Goal: Task Accomplishment & Management: Use online tool/utility

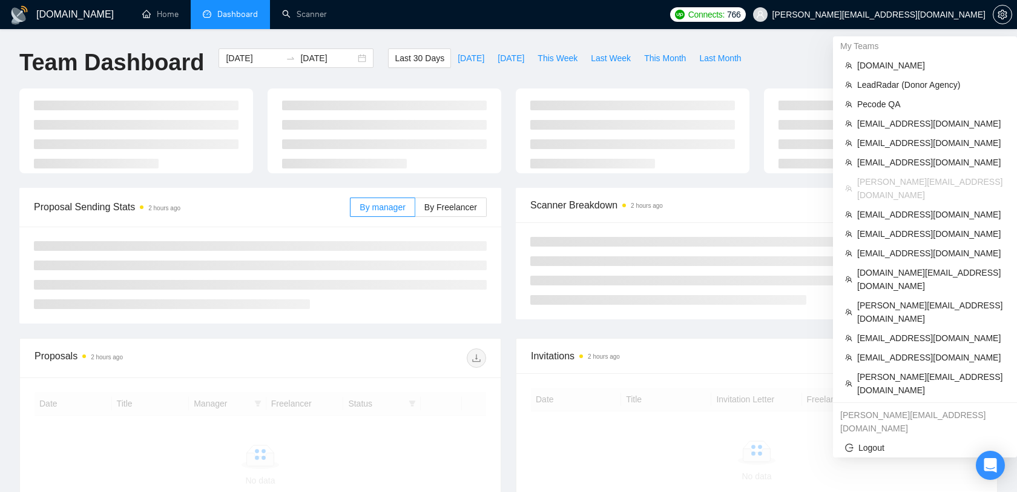
click at [911, 15] on span "[PERSON_NAME][EMAIL_ADDRESS][DOMAIN_NAME]" at bounding box center [879, 15] width 213 height 0
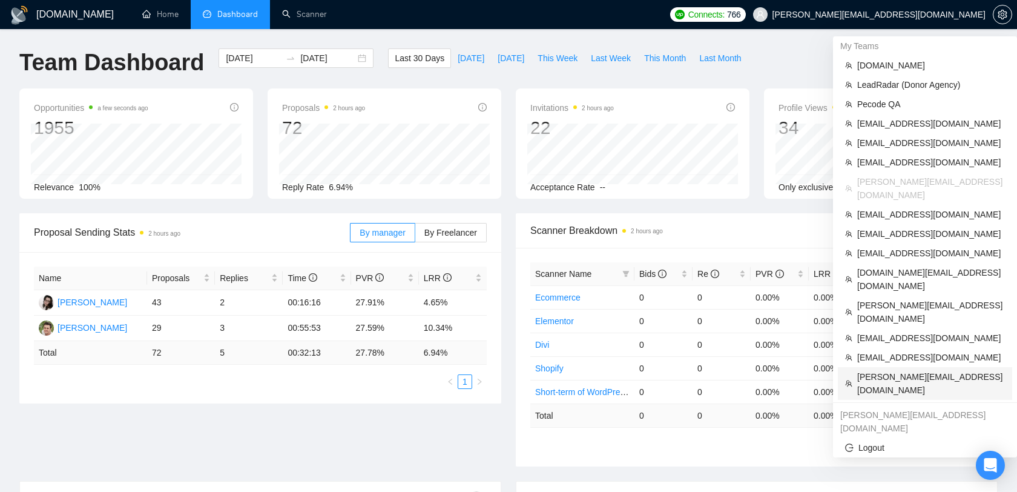
click at [891, 370] on span "[PERSON_NAME][EMAIL_ADDRESS][DOMAIN_NAME]" at bounding box center [931, 383] width 148 height 27
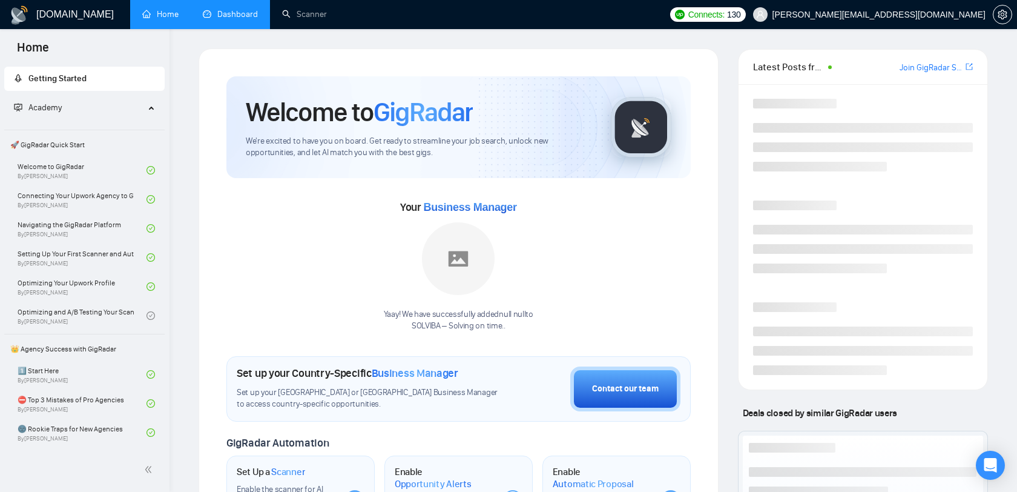
click at [223, 14] on link "Dashboard" at bounding box center [230, 14] width 55 height 10
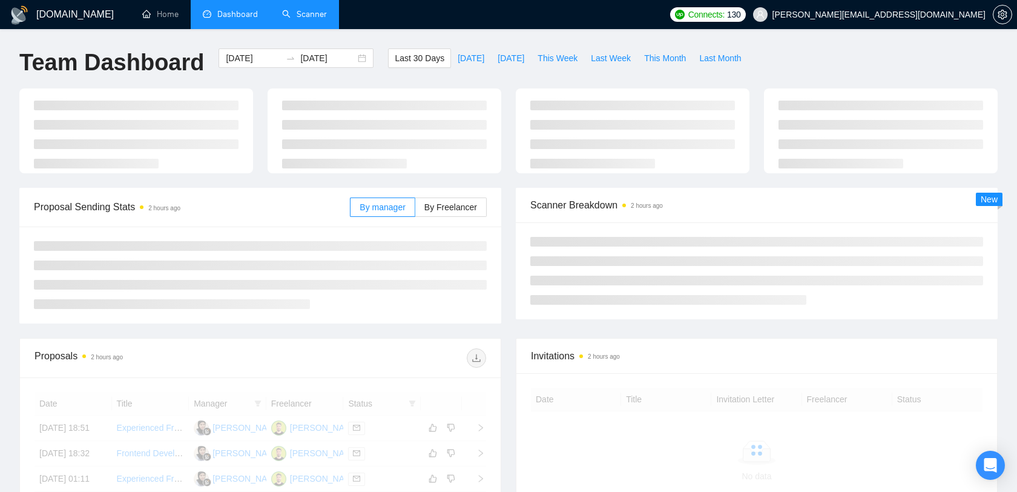
click at [286, 13] on link "Scanner" at bounding box center [304, 14] width 45 height 10
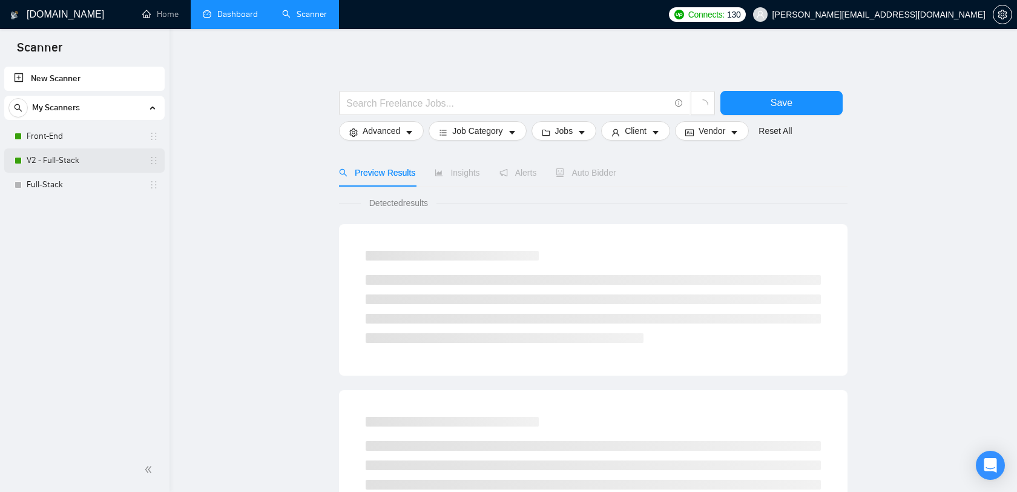
click at [100, 167] on link "V2 - Full-Stack" at bounding box center [84, 160] width 115 height 24
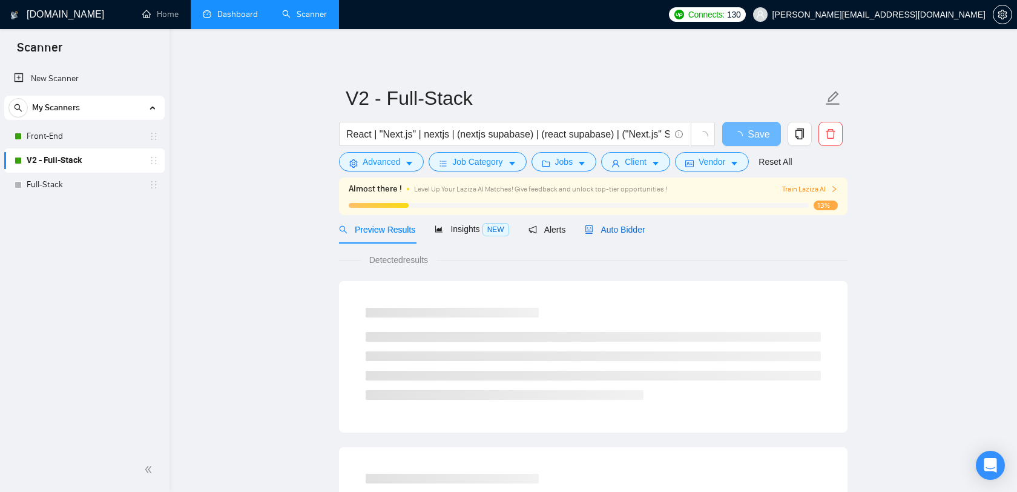
click at [618, 228] on span "Auto Bidder" at bounding box center [615, 230] width 60 height 10
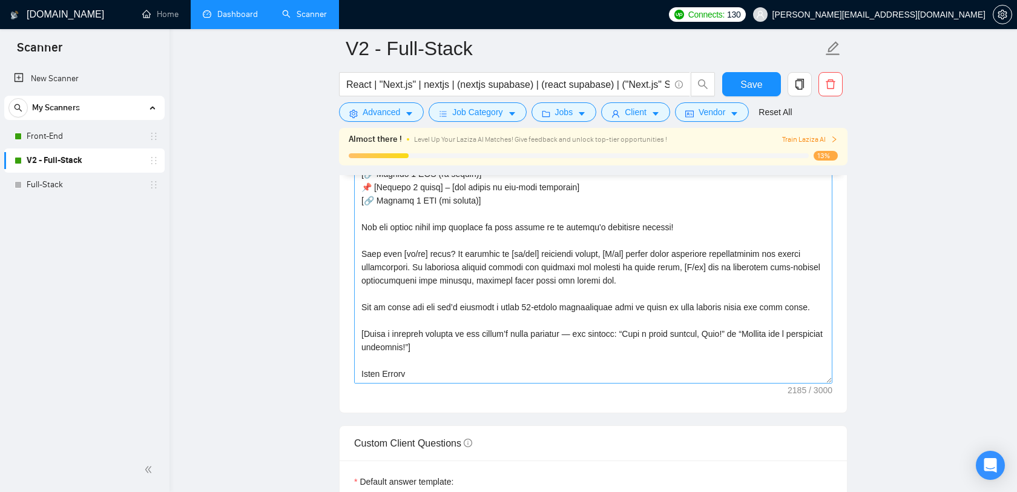
scroll to position [1426, 0]
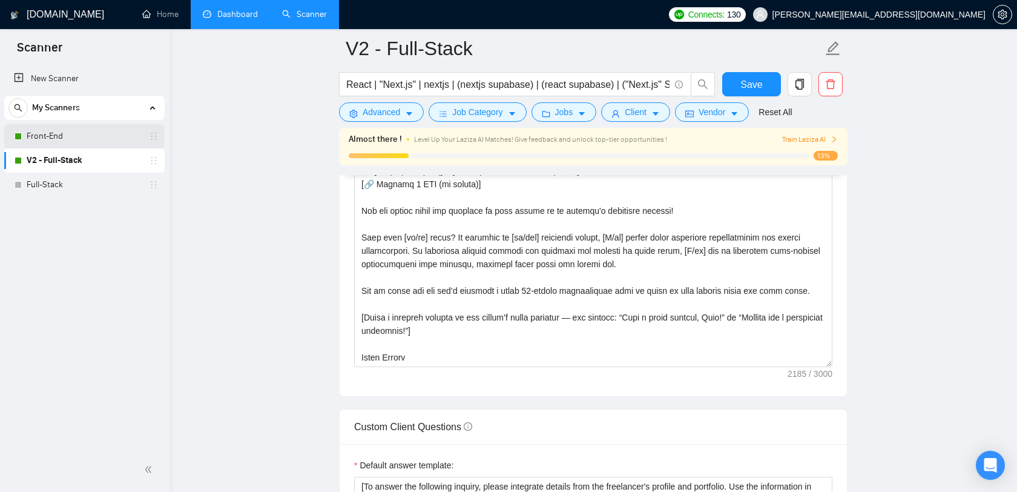
click at [51, 136] on link "Front-End" at bounding box center [84, 136] width 115 height 24
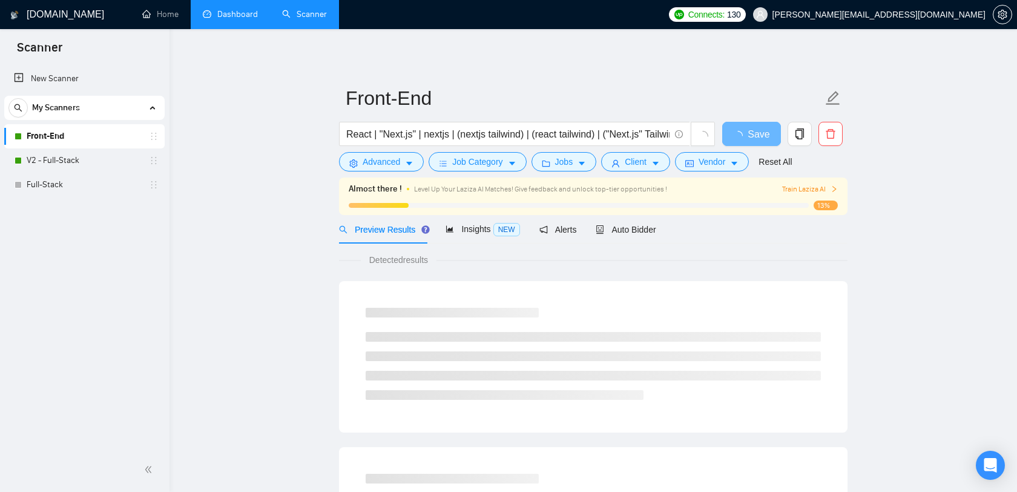
click at [646, 239] on div "Auto Bidder" at bounding box center [626, 229] width 60 height 28
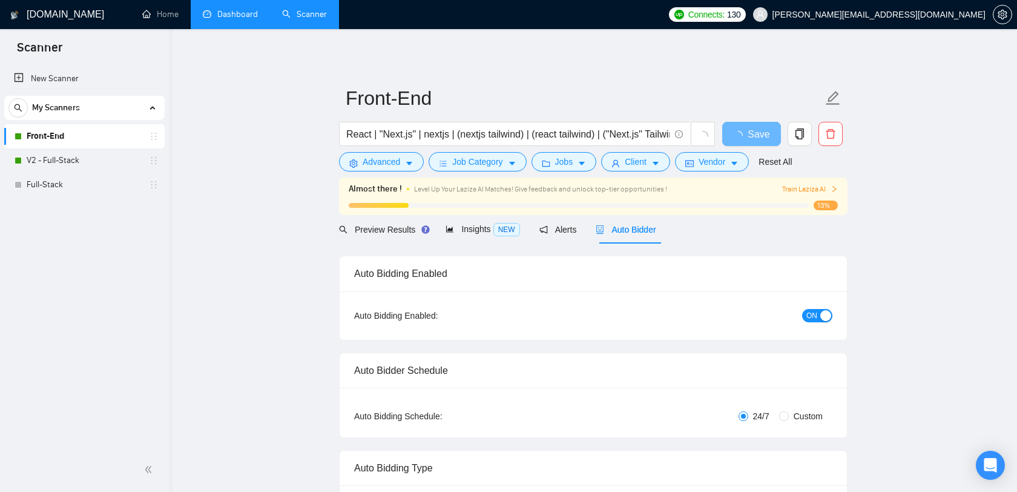
click at [633, 231] on span "Auto Bidder" at bounding box center [626, 230] width 60 height 10
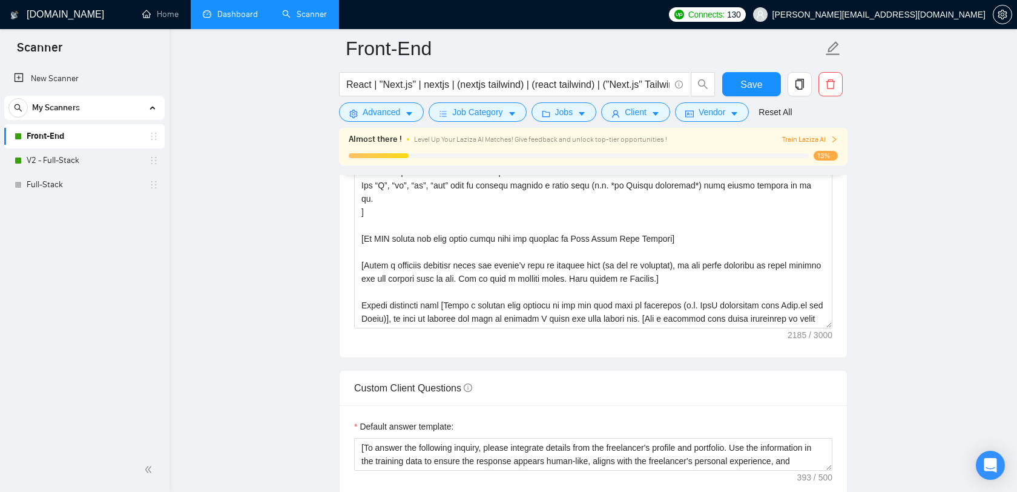
scroll to position [7, 0]
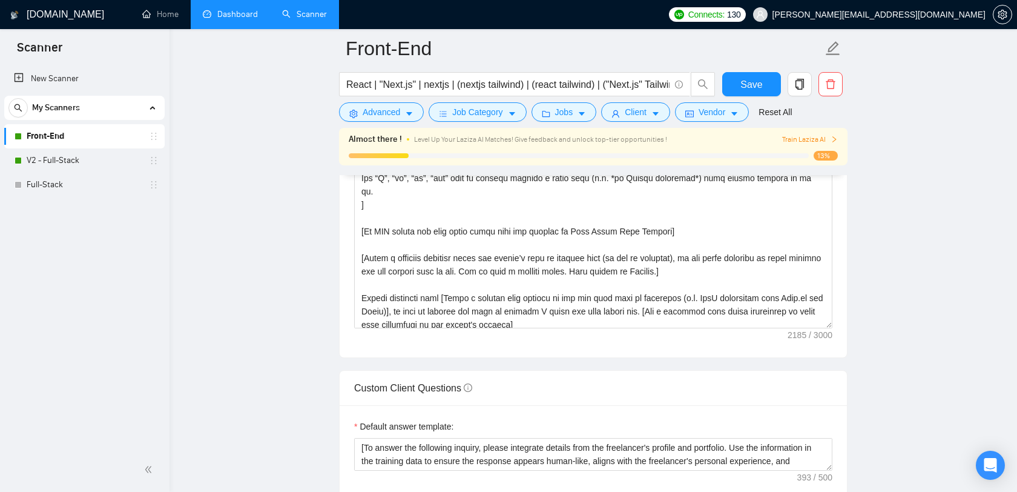
click at [935, 21] on span "[PERSON_NAME][EMAIL_ADDRESS][DOMAIN_NAME]" at bounding box center [869, 14] width 247 height 39
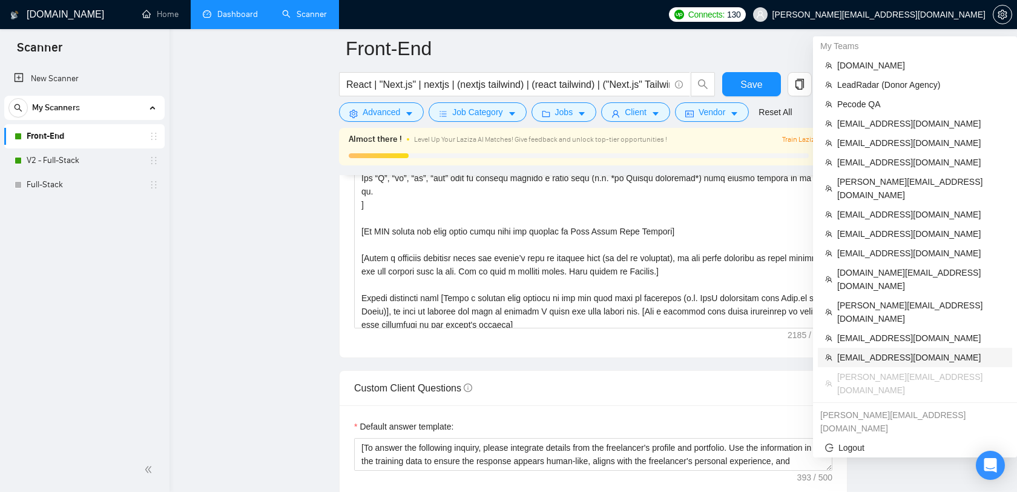
click at [879, 351] on span "[EMAIL_ADDRESS][DOMAIN_NAME]" at bounding box center [921, 357] width 168 height 13
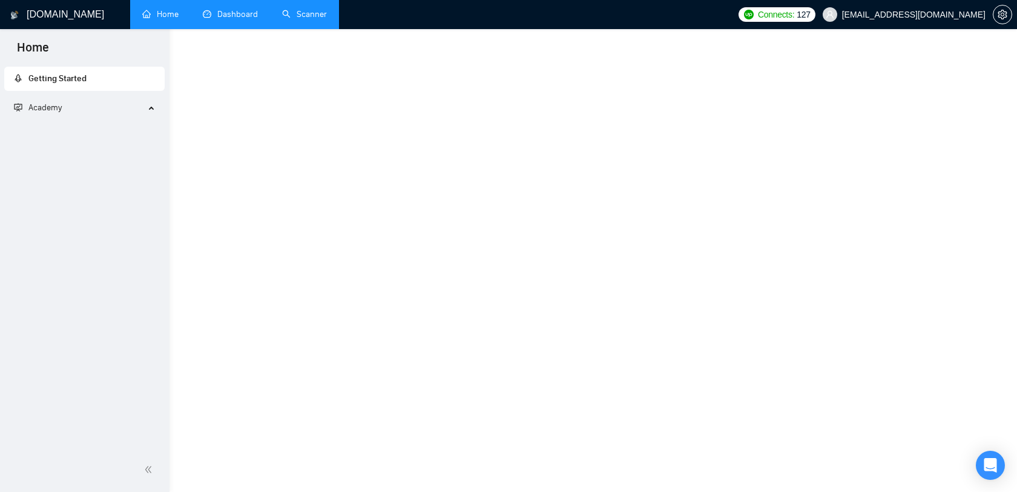
scroll to position [543, 0]
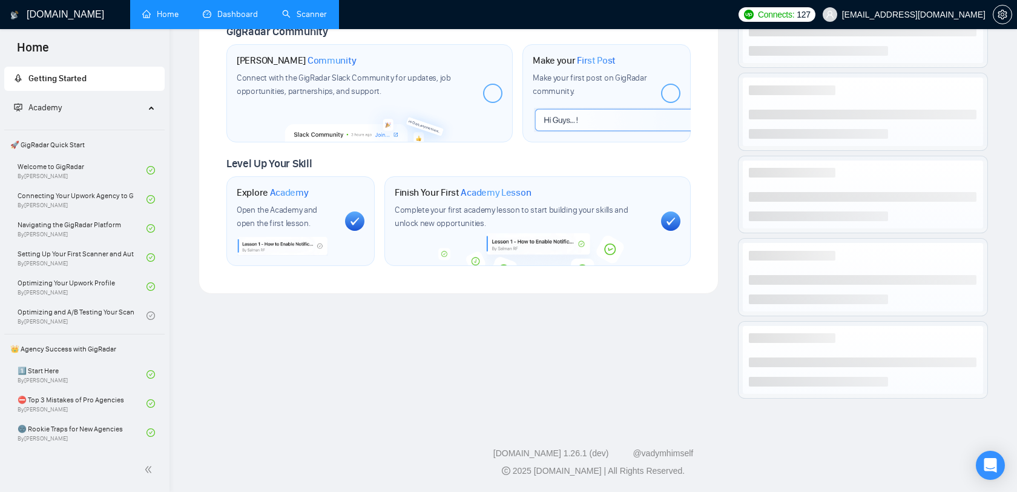
click at [231, 19] on link "Dashboard" at bounding box center [230, 14] width 55 height 10
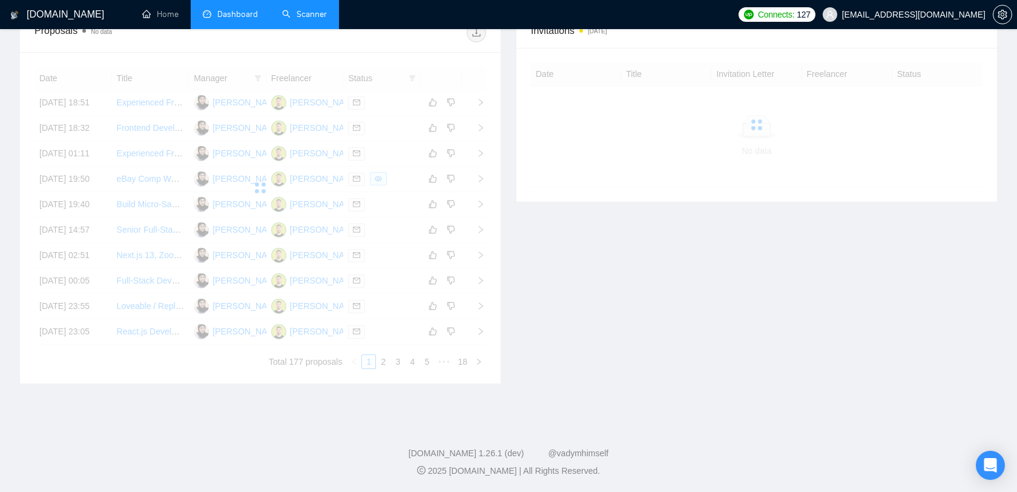
scroll to position [163, 0]
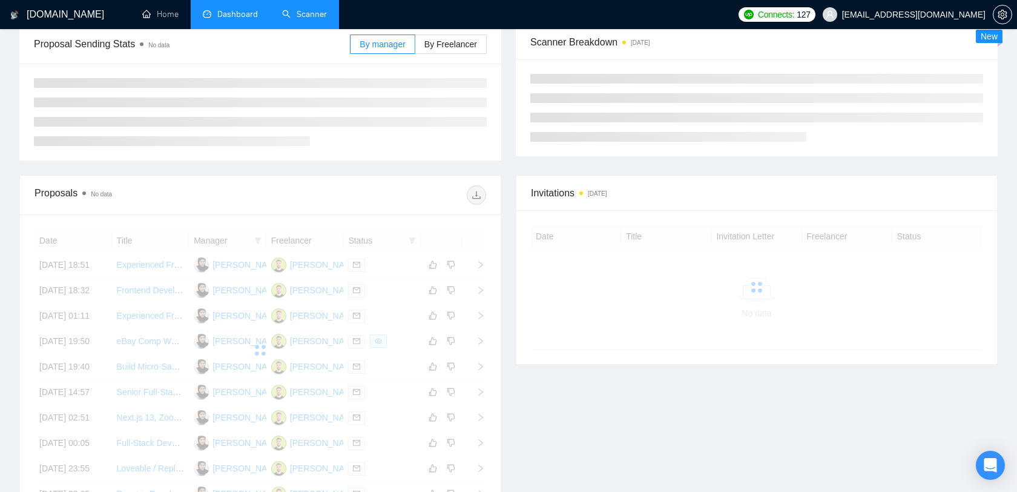
click at [297, 15] on link "Scanner" at bounding box center [304, 14] width 45 height 10
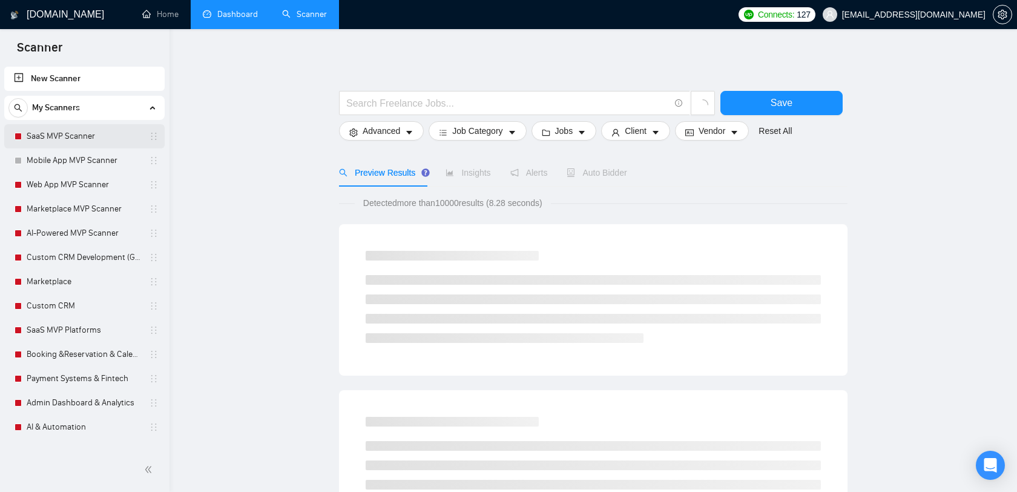
click at [78, 139] on link "SaaS MVP Scanner" at bounding box center [84, 136] width 115 height 24
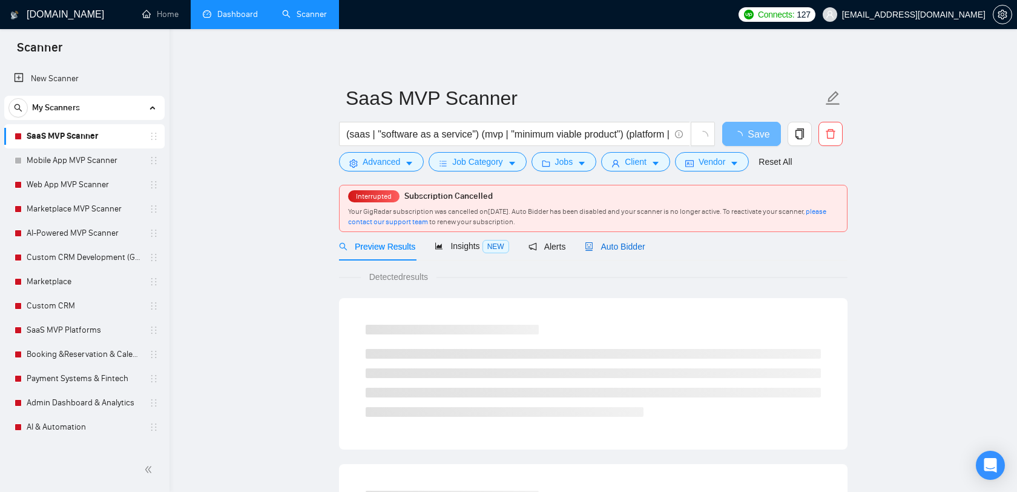
click at [605, 243] on span "Auto Bidder" at bounding box center [615, 247] width 60 height 10
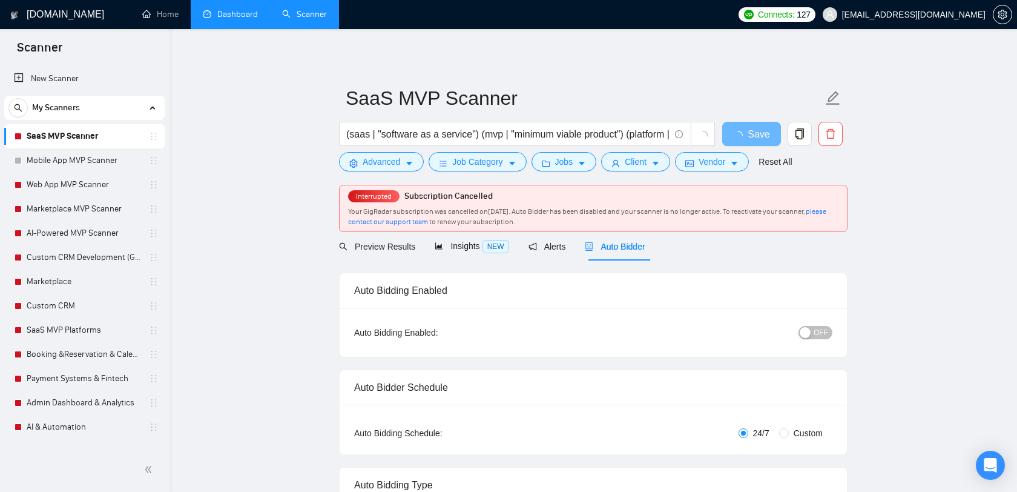
checkbox input "true"
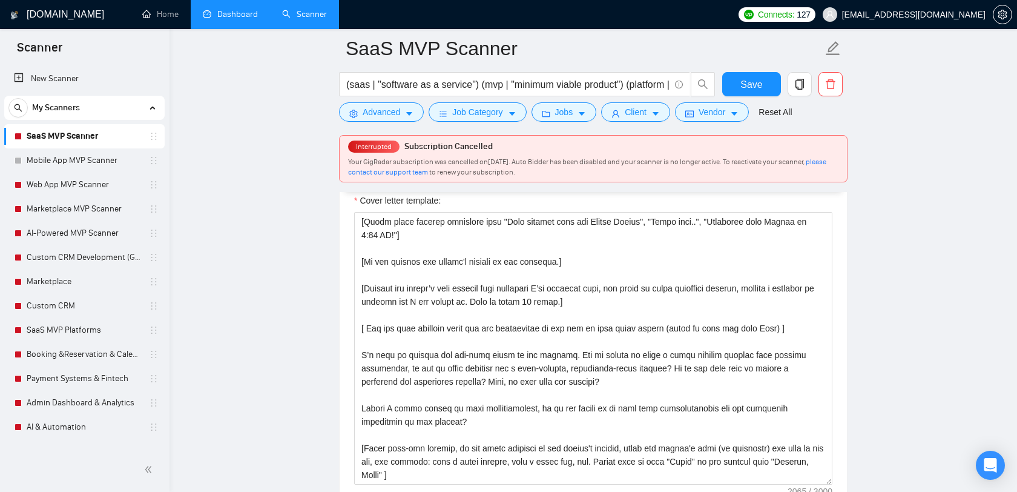
scroll to position [1437, 0]
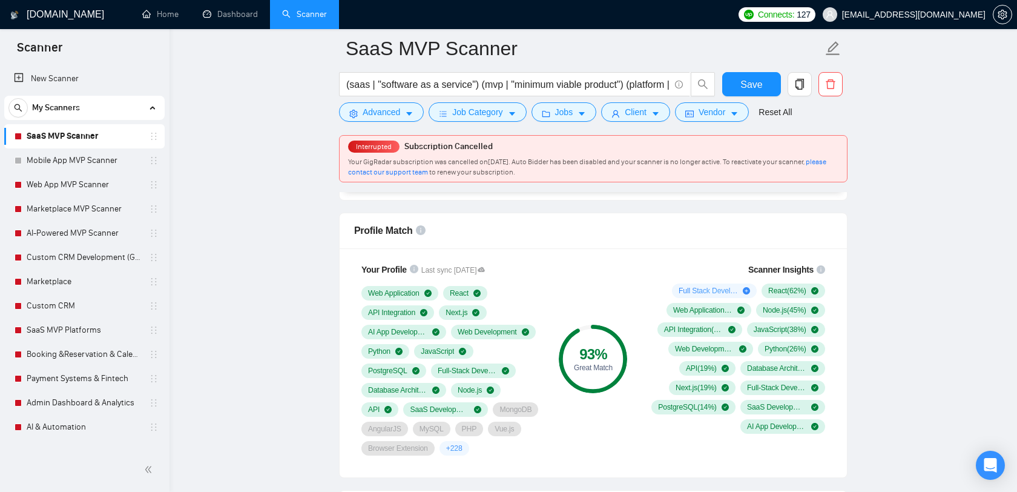
scroll to position [770, 0]
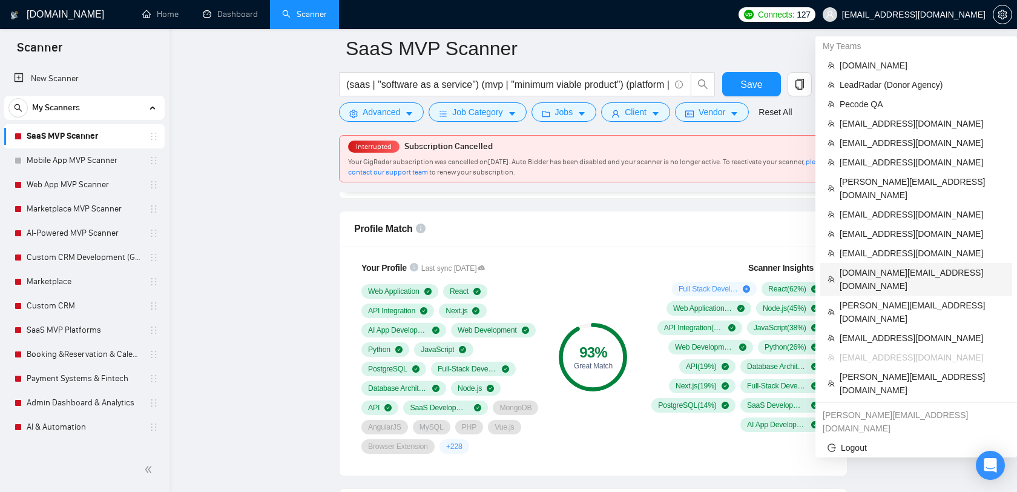
click at [888, 266] on span "[DOMAIN_NAME][EMAIL_ADDRESS][DOMAIN_NAME]" at bounding box center [922, 279] width 165 height 27
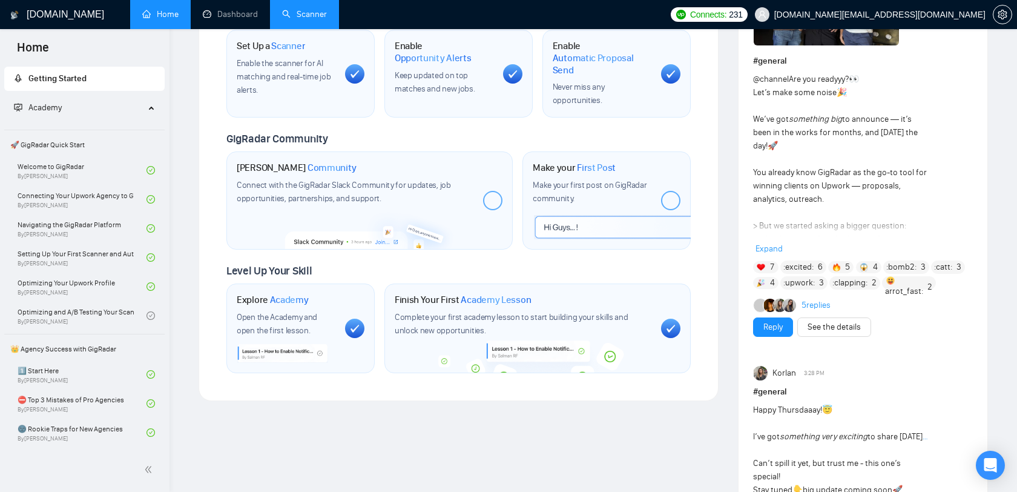
scroll to position [671, 0]
